Goal: Task Accomplishment & Management: Manage account settings

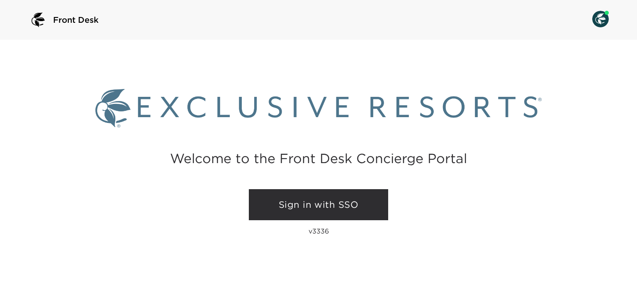
click at [297, 196] on link "Sign in with SSO" at bounding box center [318, 205] width 139 height 32
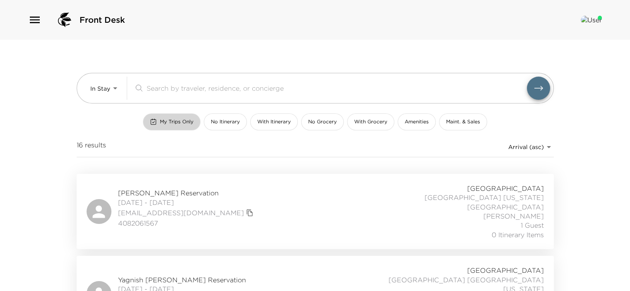
click at [181, 124] on span "My Trips Only" at bounding box center [177, 122] width 34 height 7
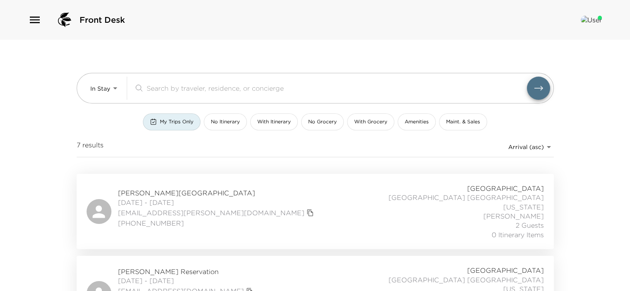
click at [181, 124] on span "My Trips Only" at bounding box center [177, 122] width 34 height 7
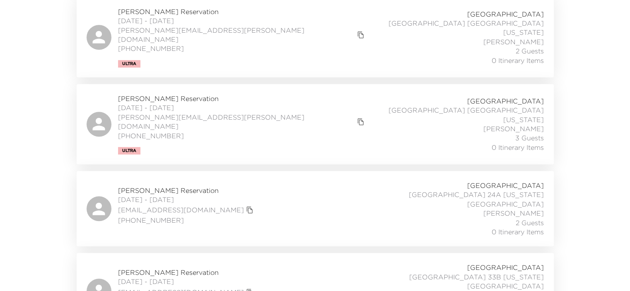
scroll to position [1071, 0]
